Goal: Task Accomplishment & Management: Use online tool/utility

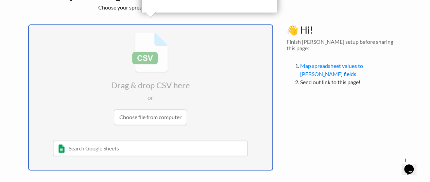
scroll to position [33, 0]
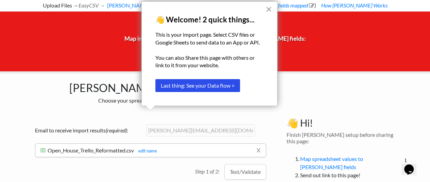
click at [270, 11] on button "×" at bounding box center [269, 9] width 6 height 11
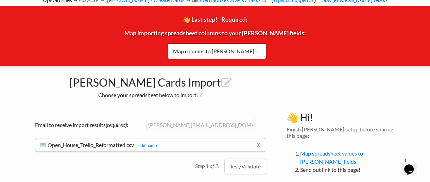
scroll to position [44, 0]
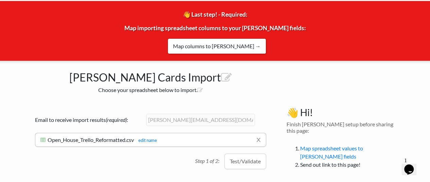
click at [168, 167] on div "Drag & drop CSV here or Choose file from computer 10/22/2020 Sheet 1 and such M…" at bounding box center [150, 140] width 259 height 81
click at [246, 166] on button "Test/Validate" at bounding box center [246, 162] width 42 height 16
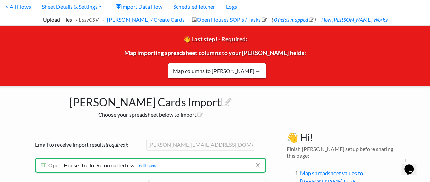
scroll to position [34, 0]
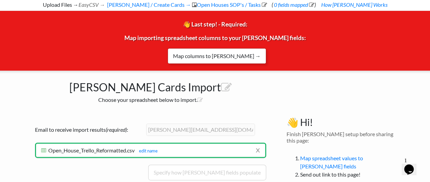
click at [218, 54] on link "Map columns to Trello →" at bounding box center [217, 56] width 99 height 16
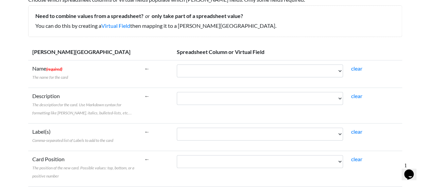
scroll to position [68, 0]
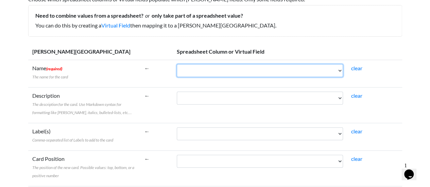
click at [250, 69] on select "List Card Title Checklist Item" at bounding box center [260, 70] width 166 height 13
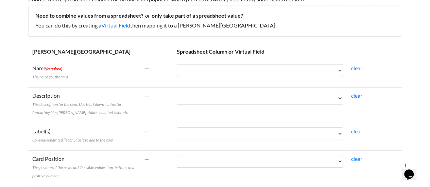
click at [262, 44] on th "Spreadsheet Column or Virtual Field" at bounding box center [287, 52] width 229 height 17
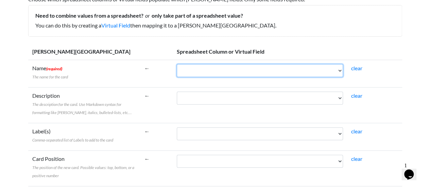
click at [235, 70] on select "List Card Title Checklist Item" at bounding box center [260, 70] width 166 height 13
select select "cr_754550"
click at [177, 64] on select "List Card Title Checklist Item" at bounding box center [260, 70] width 166 height 13
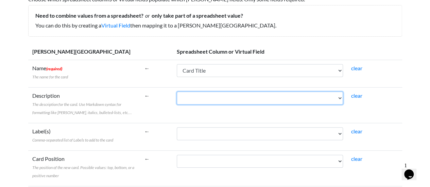
click at [216, 100] on select "List Card Title Checklist Item" at bounding box center [260, 98] width 166 height 13
select select "cr_754551"
click at [177, 92] on select "List Card Title Checklist Item" at bounding box center [260, 98] width 166 height 13
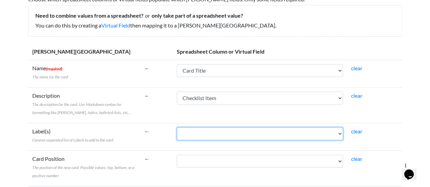
click at [223, 138] on select "List Card Title Checklist Item" at bounding box center [260, 134] width 166 height 13
select select "cr_754551"
click at [177, 128] on select "List Card Title Checklist Item" at bounding box center [260, 134] width 166 height 13
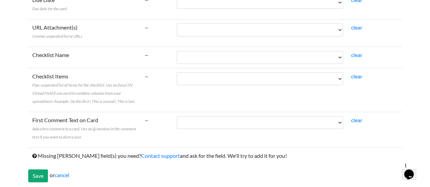
scroll to position [265, 0]
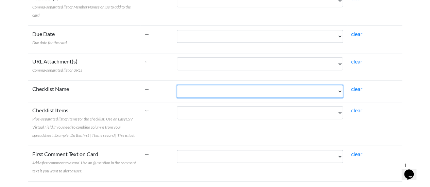
click at [217, 89] on select "List Card Title Checklist Item" at bounding box center [260, 91] width 166 height 13
select select "cr_754549"
click at [177, 85] on select "List Card Title Checklist Item" at bounding box center [260, 91] width 166 height 13
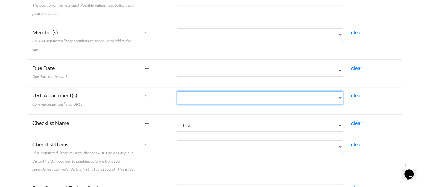
click at [202, 101] on select "List Card Title Checklist Item" at bounding box center [260, 98] width 166 height 13
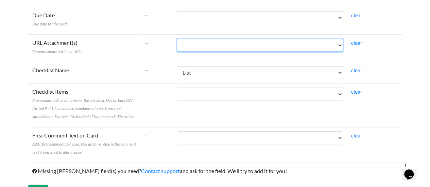
scroll to position [299, 0]
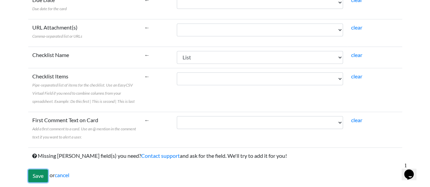
click at [39, 174] on input "Save" at bounding box center [38, 176] width 20 height 13
